Goal: Transaction & Acquisition: Purchase product/service

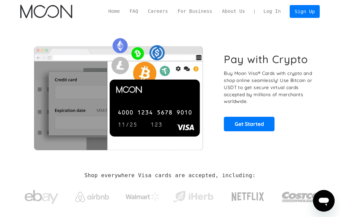
click at [273, 12] on link "Log In" at bounding box center [272, 11] width 27 height 12
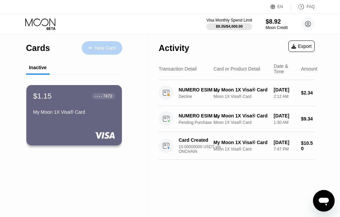
click at [104, 46] on div "New Card" at bounding box center [105, 48] width 21 height 6
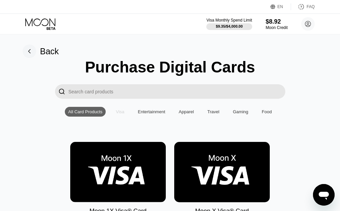
click at [119, 114] on div "Visa" at bounding box center [120, 111] width 8 height 5
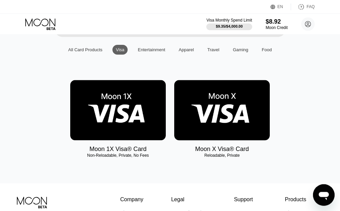
scroll to position [63, 0]
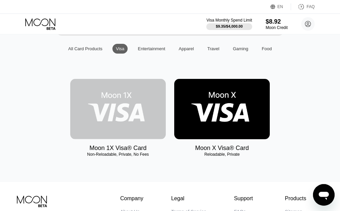
click at [113, 123] on img at bounding box center [118, 109] width 96 height 60
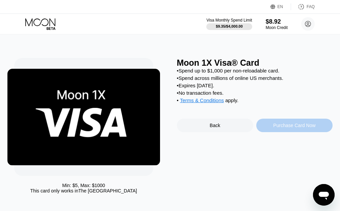
click at [296, 128] on div "Purchase Card Now" at bounding box center [294, 125] width 42 height 5
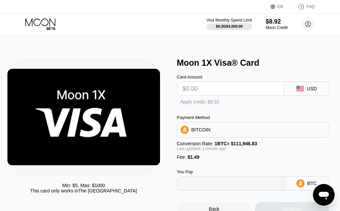
type input "0"
click at [195, 91] on input "text" at bounding box center [231, 89] width 96 height 14
type input "$6"
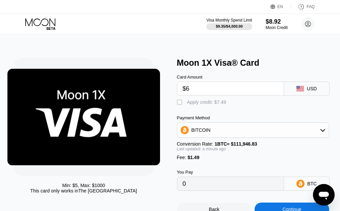
type input "0.00006691"
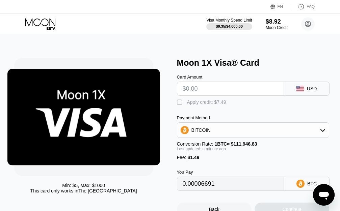
type input "0"
type input "$8"
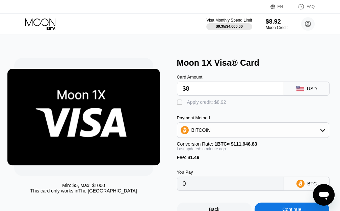
type input "0.00008478"
type input "$8"
click at [323, 132] on icon at bounding box center [322, 130] width 5 height 5
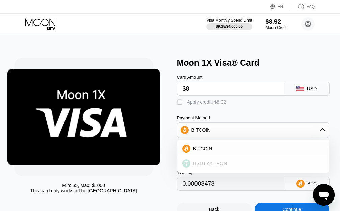
click at [222, 166] on span "USDT on TRON" at bounding box center [210, 163] width 34 height 5
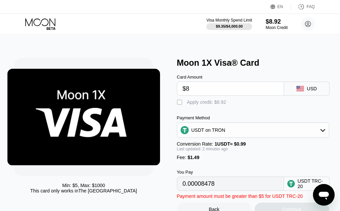
type input "9.59"
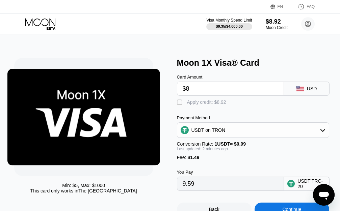
click at [193, 91] on input "$8" at bounding box center [231, 89] width 96 height 14
type input "0.00"
type input "$8"
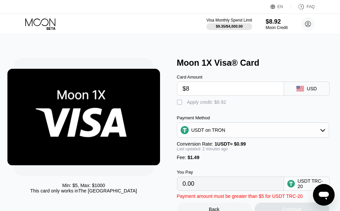
type input "9.59"
type input "0.00"
type input "$6"
type input "7.57"
type input "0.00"
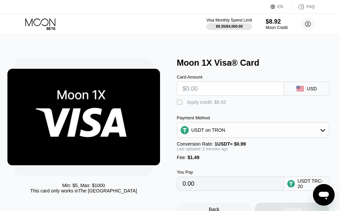
type input "$5"
type input "6.56"
type input "$5.5"
type input "7.06"
type input "$5.5"
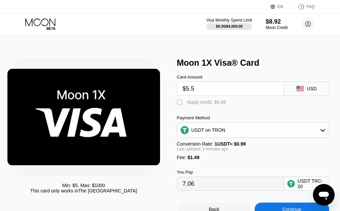
click at [178, 105] on div "" at bounding box center [180, 102] width 7 height 7
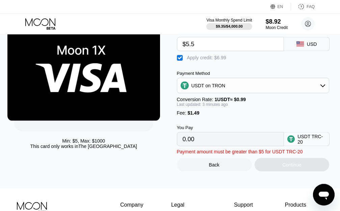
scroll to position [48, 0]
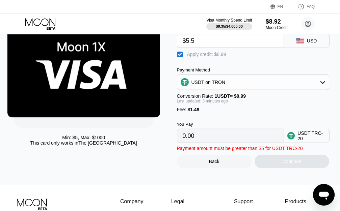
click at [180, 57] on div "" at bounding box center [180, 54] width 7 height 7
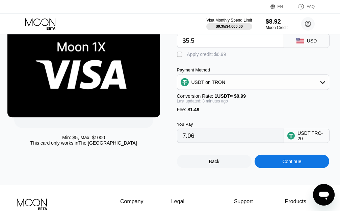
click at [180, 57] on div "" at bounding box center [180, 54] width 7 height 7
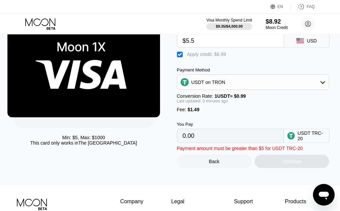
click at [180, 57] on div "" at bounding box center [180, 54] width 7 height 7
type input "7.06"
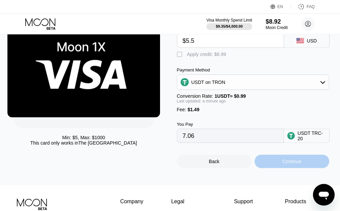
click at [295, 164] on div "Continue" at bounding box center [291, 161] width 19 height 5
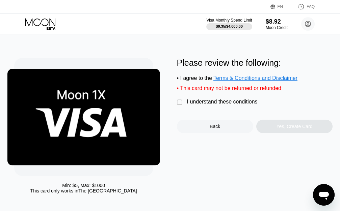
click at [180, 106] on div "" at bounding box center [180, 102] width 7 height 7
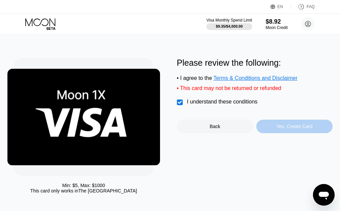
click at [297, 129] on div "Yes, Create Card" at bounding box center [295, 126] width 36 height 5
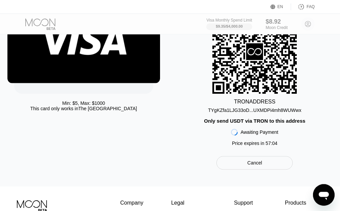
scroll to position [83, 0]
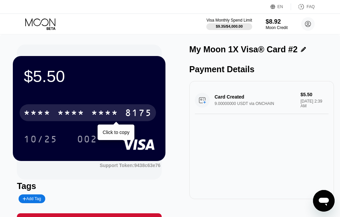
click at [78, 116] on div "* * * *" at bounding box center [70, 113] width 27 height 11
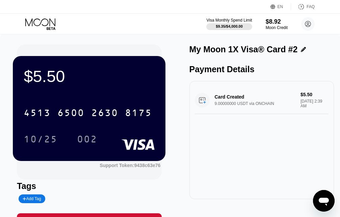
click at [301, 51] on icon at bounding box center [303, 49] width 5 height 5
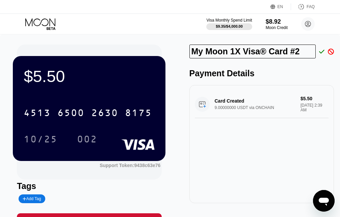
click at [300, 51] on input "My Moon 1X Visa® Card #2" at bounding box center [252, 52] width 126 height 14
click at [285, 70] on div "My Moon 1X Visa® Card #2 Payment Details Card Created 9.00000000 USDT via ONCHA…" at bounding box center [261, 136] width 145 height 183
click at [278, 26] on div "Moon Credit" at bounding box center [276, 27] width 23 height 5
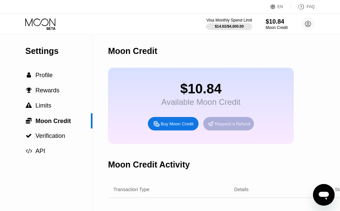
click at [231, 127] on div "Request a Refund" at bounding box center [232, 124] width 35 height 6
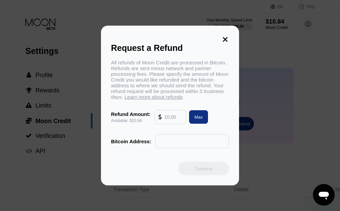
click at [170, 123] on input "text" at bounding box center [173, 117] width 18 height 14
type input "10.2"
click at [166, 145] on input "text" at bounding box center [192, 142] width 66 height 14
paste input "1Pw8h1TNF95kTmewRqA7RdNURBnZNsC3Ay"
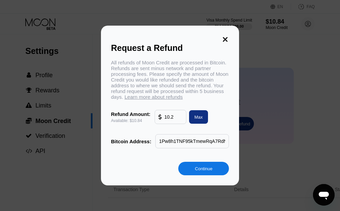
scroll to position [0, 26]
type input "1Pw8h1TNF95kTmewRqA7RdNURBnZNsC3Ay"
click at [205, 172] on div "Continue" at bounding box center [204, 169] width 18 height 6
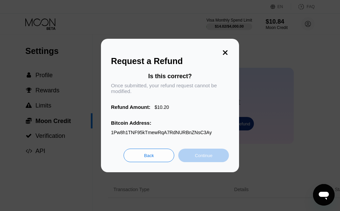
click at [201, 158] on div "Continue" at bounding box center [204, 156] width 18 height 6
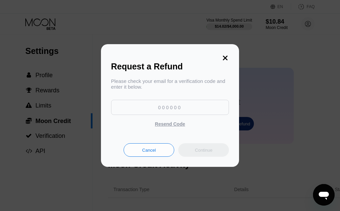
click at [162, 108] on input at bounding box center [170, 107] width 118 height 15
type input "366855"
click at [202, 153] on div "Continue" at bounding box center [204, 151] width 18 height 6
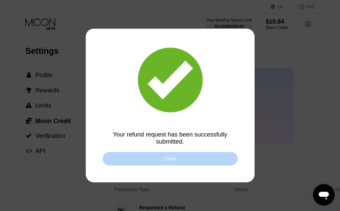
click at [174, 161] on div "Close" at bounding box center [170, 158] width 12 height 5
